Goal: Task Accomplishment & Management: Manage account settings

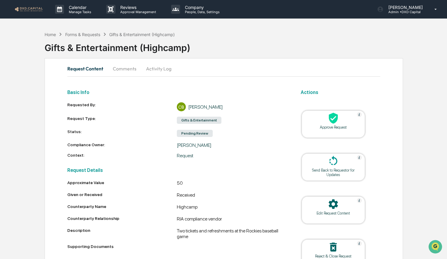
click at [331, 124] on div at bounding box center [333, 118] width 60 height 13
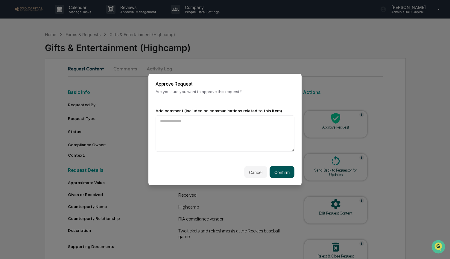
click at [282, 170] on button "Confirm" at bounding box center [281, 172] width 25 height 12
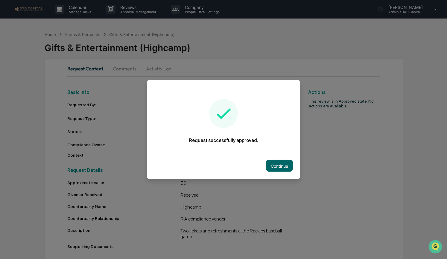
click at [282, 169] on button "Continue" at bounding box center [279, 166] width 27 height 12
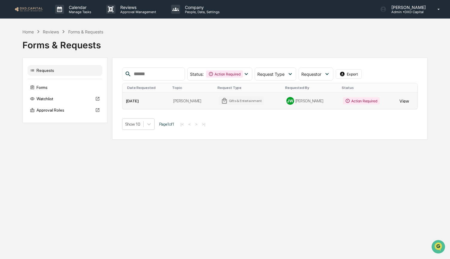
click at [400, 102] on button "View" at bounding box center [404, 101] width 10 height 12
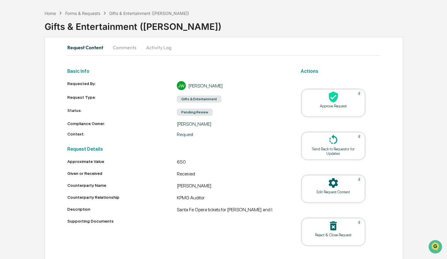
scroll to position [30, 0]
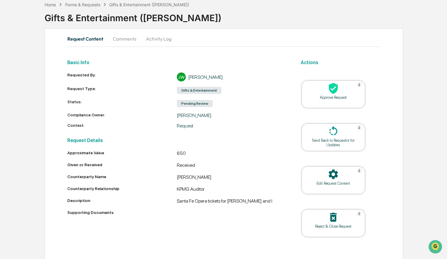
click at [331, 88] on icon at bounding box center [332, 88] width 9 height 11
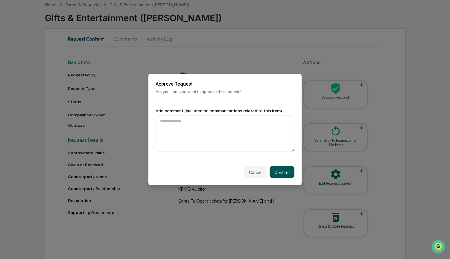
click at [279, 170] on button "Confirm" at bounding box center [281, 172] width 25 height 12
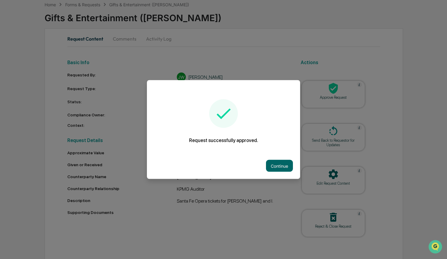
scroll to position [2, 0]
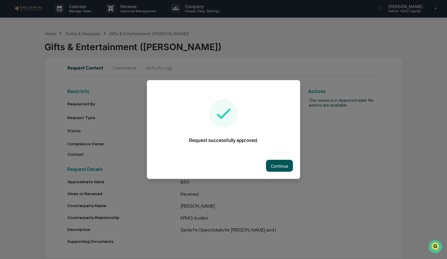
click at [288, 167] on button "Continue" at bounding box center [279, 166] width 27 height 12
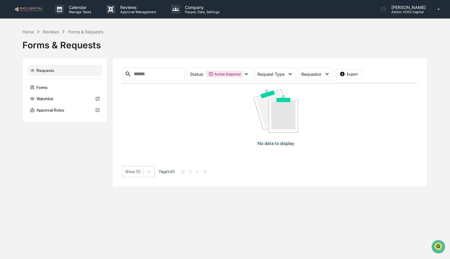
click at [26, 28] on div "Home Reviews Forms & Requests" at bounding box center [62, 31] width 81 height 7
click at [20, 30] on div "Home Reviews Forms & Requests Forms & Requests Requests Forms Watchlist Approva…" at bounding box center [225, 107] width 450 height 159
click at [28, 31] on div "Home" at bounding box center [27, 31] width 11 height 5
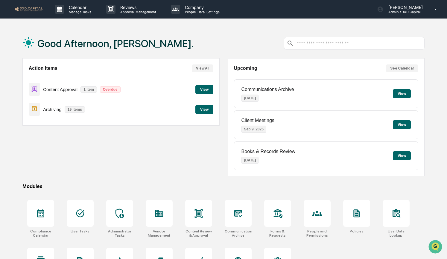
click at [208, 107] on button "View" at bounding box center [204, 109] width 18 height 9
